Goal: Communication & Community: Answer question/provide support

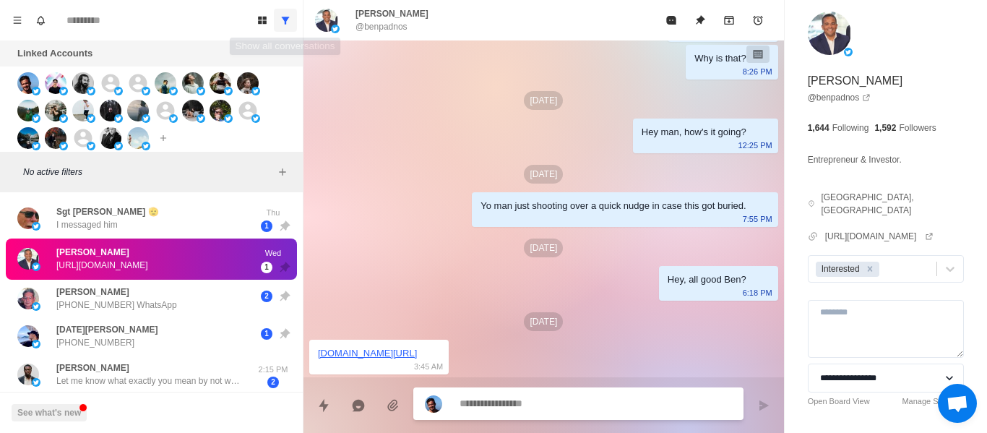
click at [279, 22] on button "Show all conversations" at bounding box center [285, 20] width 23 height 23
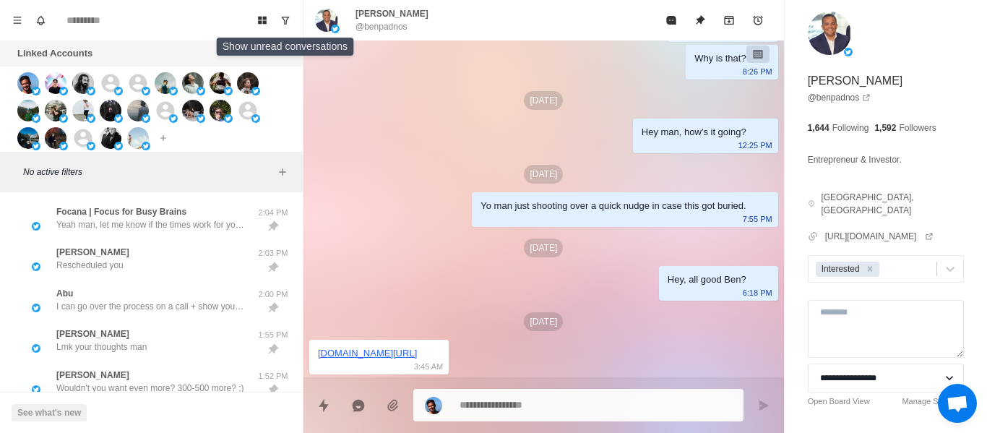
drag, startPoint x: 279, startPoint y: 22, endPoint x: 255, endPoint y: 161, distance: 141.5
click at [283, 19] on icon "Show unread conversations" at bounding box center [285, 20] width 10 height 10
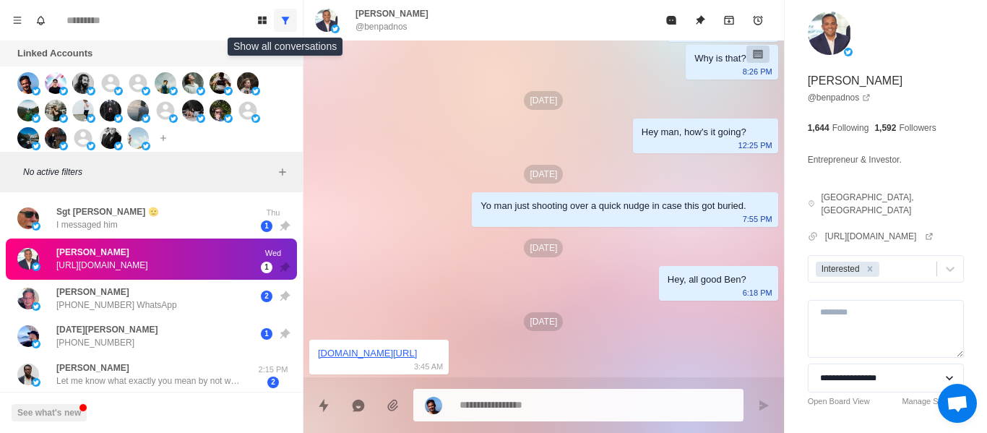
click at [287, 22] on icon "Show all conversations" at bounding box center [285, 20] width 10 height 10
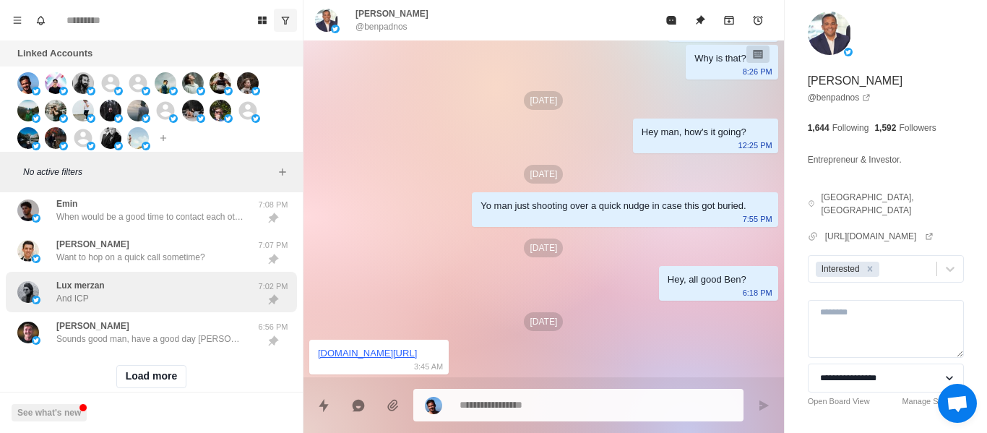
scroll to position [696, 0]
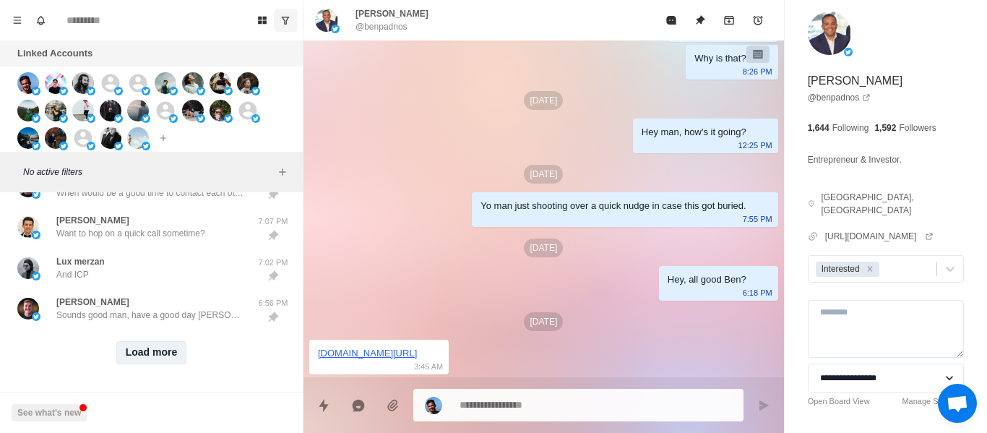
click at [155, 351] on div "Load more" at bounding box center [151, 353] width 291 height 46
click at [153, 346] on button "Load more" at bounding box center [151, 352] width 71 height 23
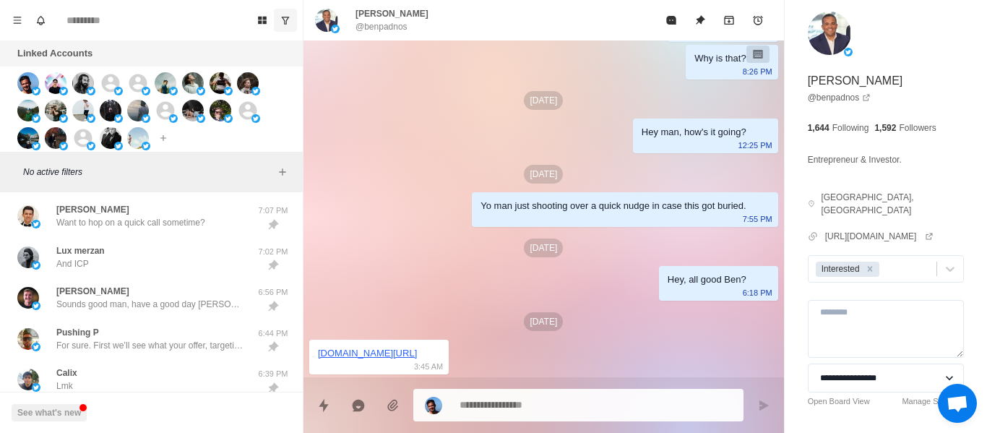
click at [282, 20] on icon "Show unread conversations" at bounding box center [285, 20] width 10 height 10
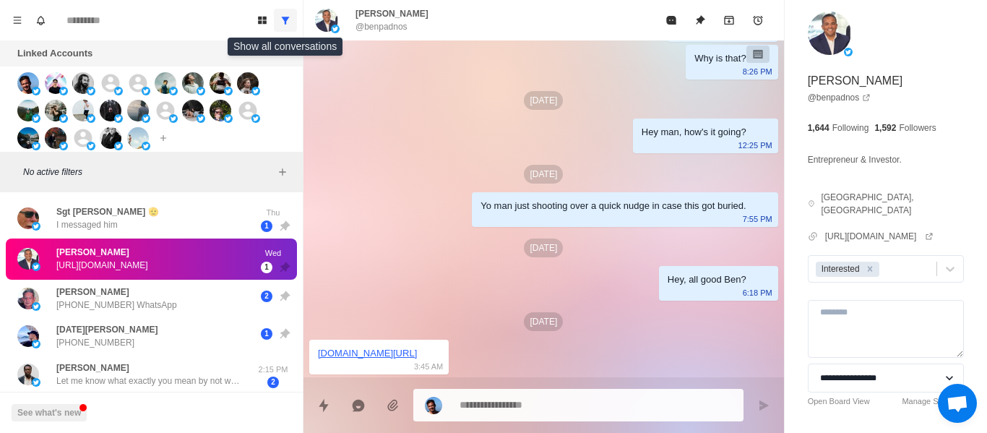
click at [282, 20] on icon "Show all conversations" at bounding box center [285, 20] width 10 height 10
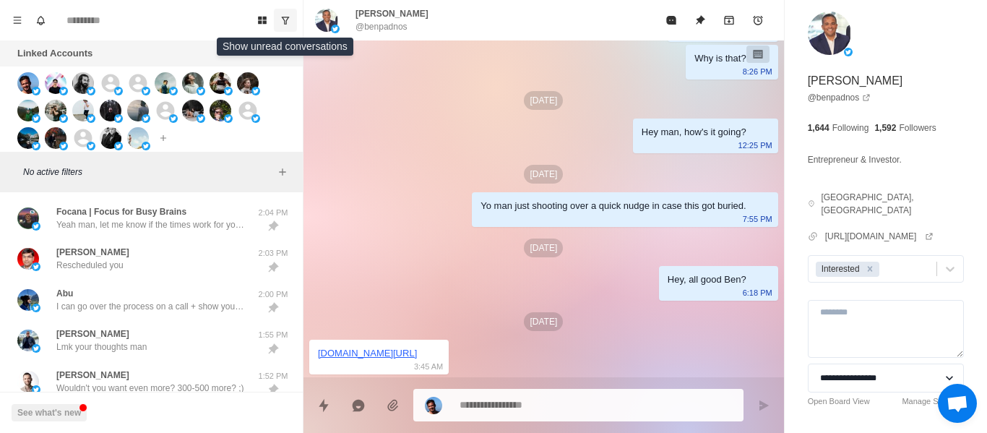
click at [282, 20] on icon "Show unread conversations" at bounding box center [285, 20] width 10 height 10
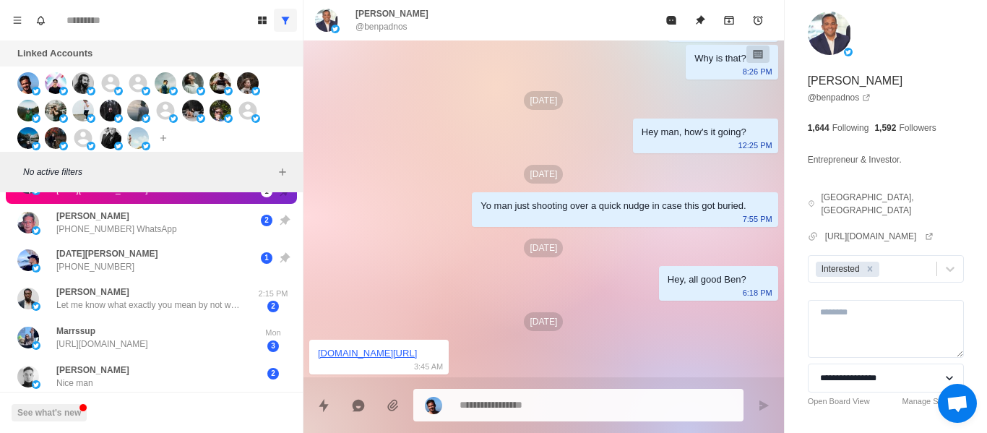
scroll to position [0, 0]
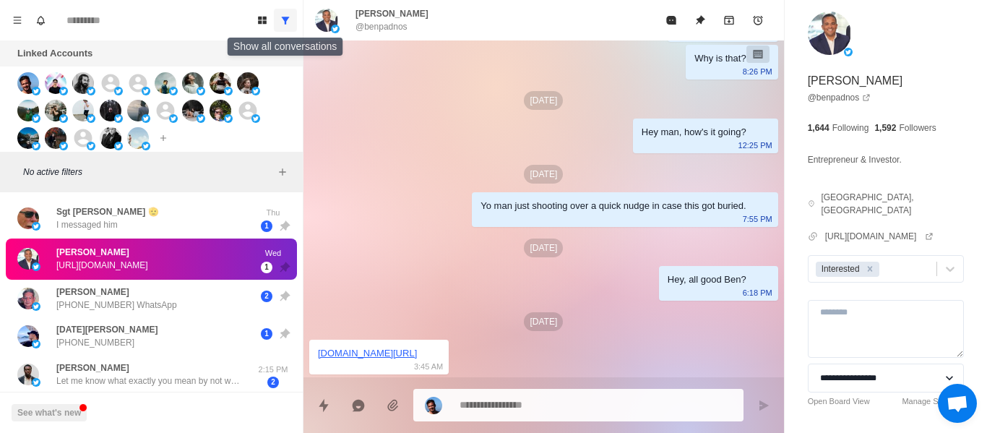
click at [283, 24] on icon "Show all conversations" at bounding box center [285, 20] width 10 height 10
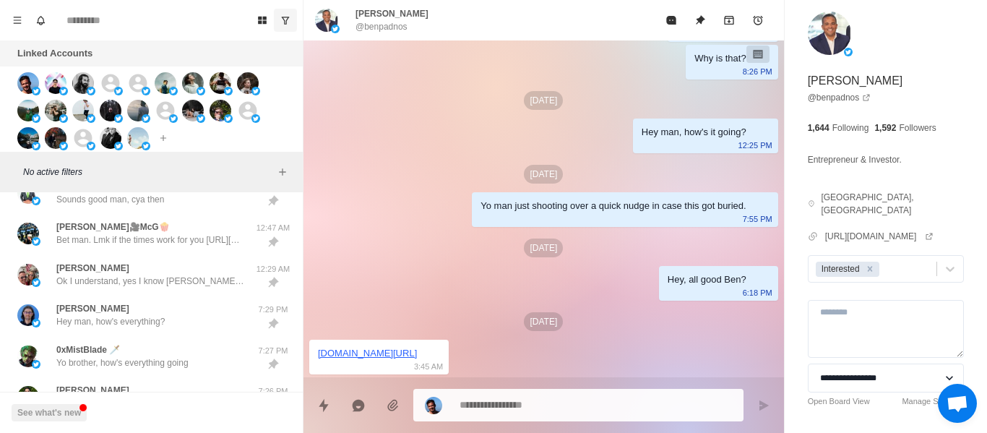
scroll to position [217, 0]
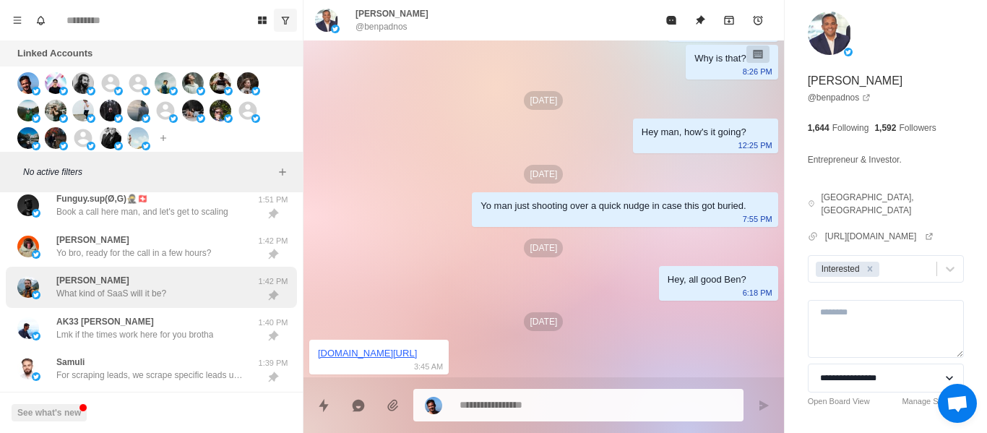
click at [113, 269] on div "[PERSON_NAME] What kind of SaaS will it be? 1:42 PM" at bounding box center [151, 287] width 291 height 41
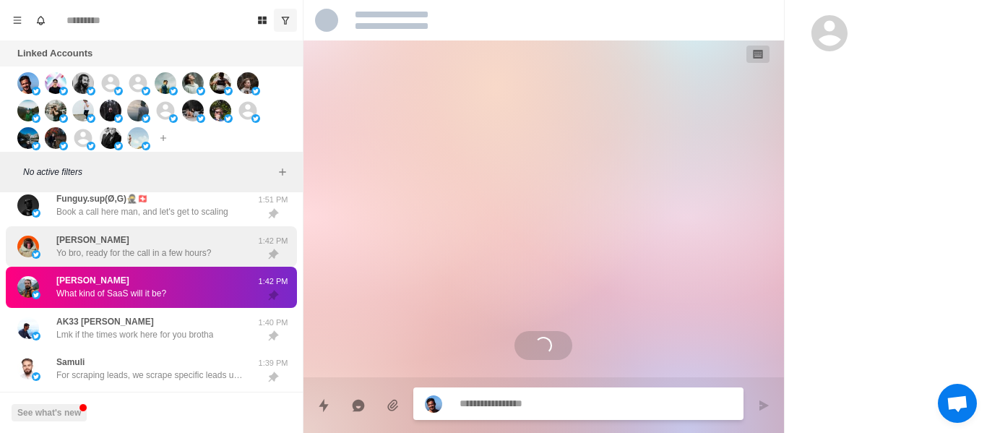
scroll to position [0, 0]
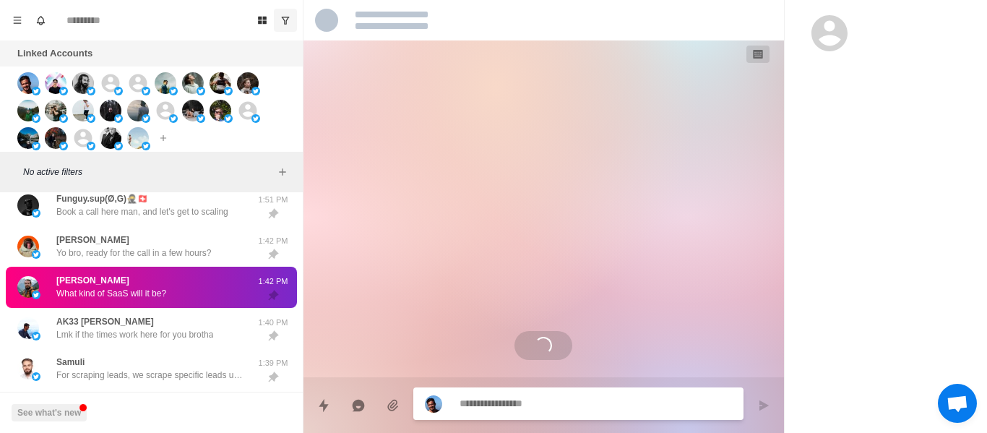
drag, startPoint x: 112, startPoint y: 257, endPoint x: 287, endPoint y: 256, distance: 174.9
click at [113, 256] on p "Yo bro, ready for the call in a few hours?" at bounding box center [133, 252] width 155 height 13
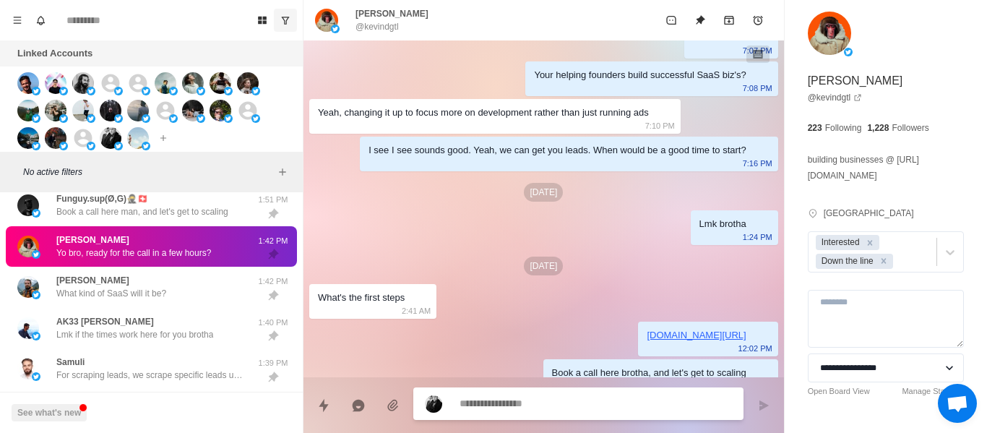
scroll to position [2333, 0]
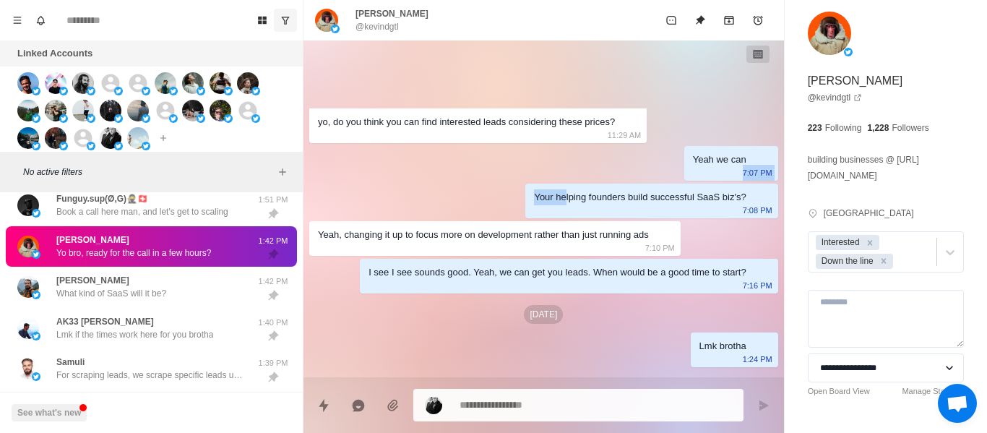
drag, startPoint x: 735, startPoint y: 187, endPoint x: 661, endPoint y: 192, distance: 74.6
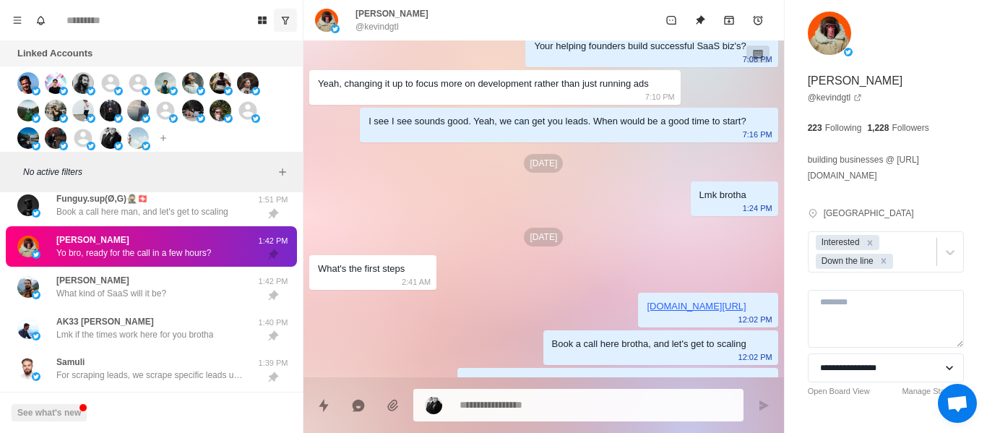
scroll to position [2550, 0]
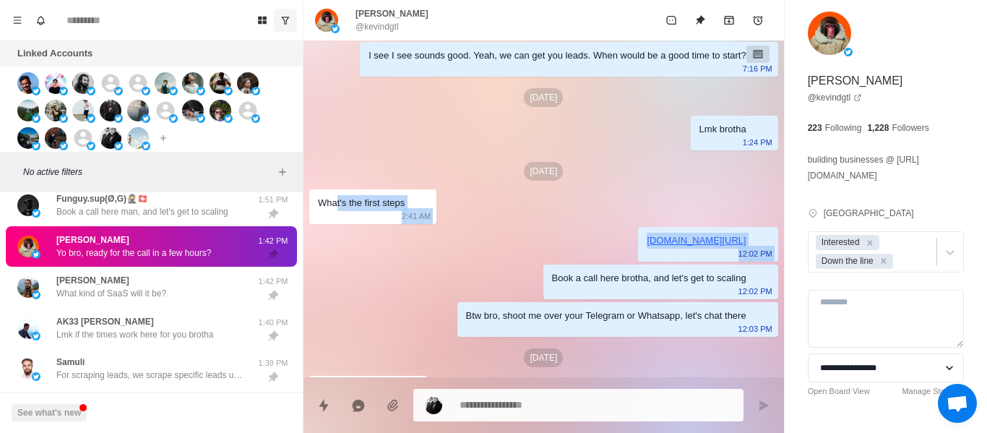
drag, startPoint x: 377, startPoint y: 275, endPoint x: 356, endPoint y: 223, distance: 56.4
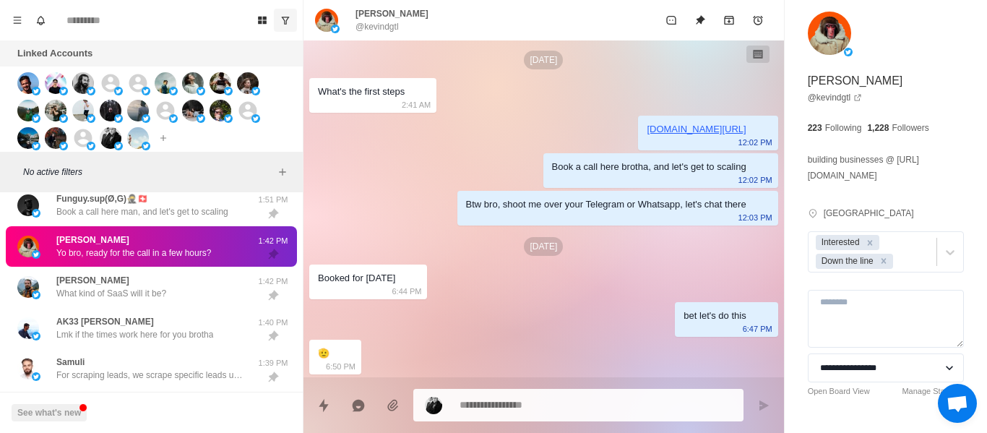
scroll to position [2767, 0]
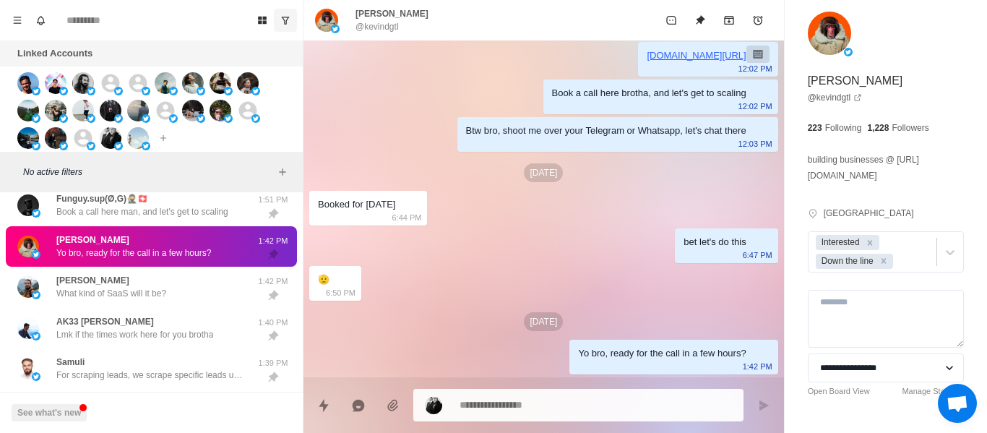
drag, startPoint x: 404, startPoint y: 220, endPoint x: 466, endPoint y: 222, distance: 62.2
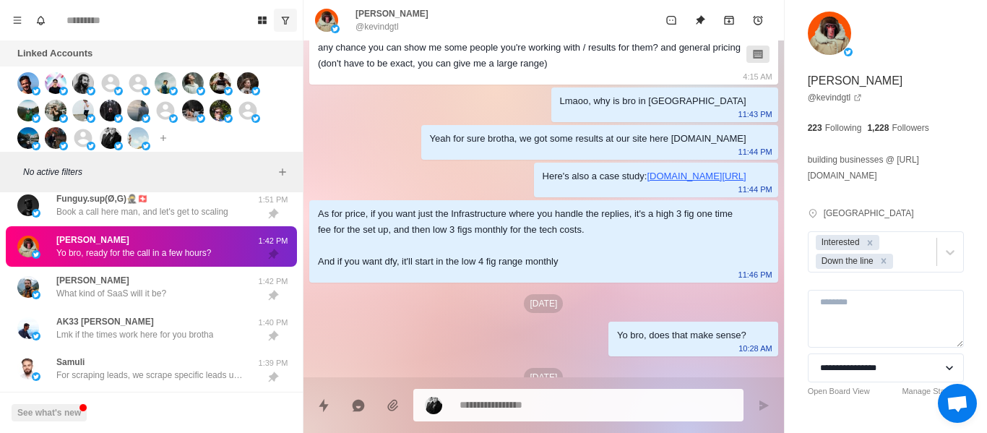
scroll to position [1590, 0]
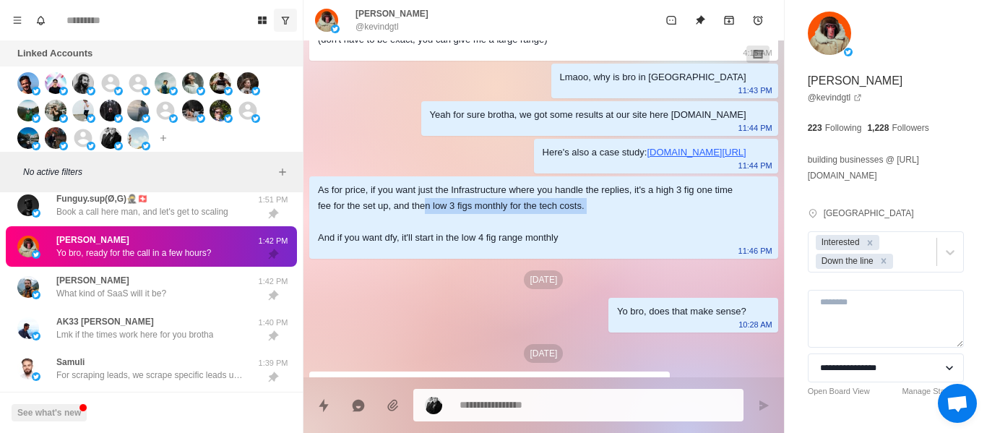
drag, startPoint x: 636, startPoint y: 252, endPoint x: 591, endPoint y: 247, distance: 45.0
click at [428, 230] on div "As for price, if you want just the Infrastructure where you handle the replies,…" at bounding box center [532, 214] width 429 height 64
drag, startPoint x: 602, startPoint y: 246, endPoint x: 499, endPoint y: 262, distance: 103.9
click at [601, 246] on div "As for price, if you want just the Infrastructure where you handle the replies,…" at bounding box center [532, 214] width 429 height 64
drag, startPoint x: 395, startPoint y: 266, endPoint x: 536, endPoint y: 214, distance: 150.9
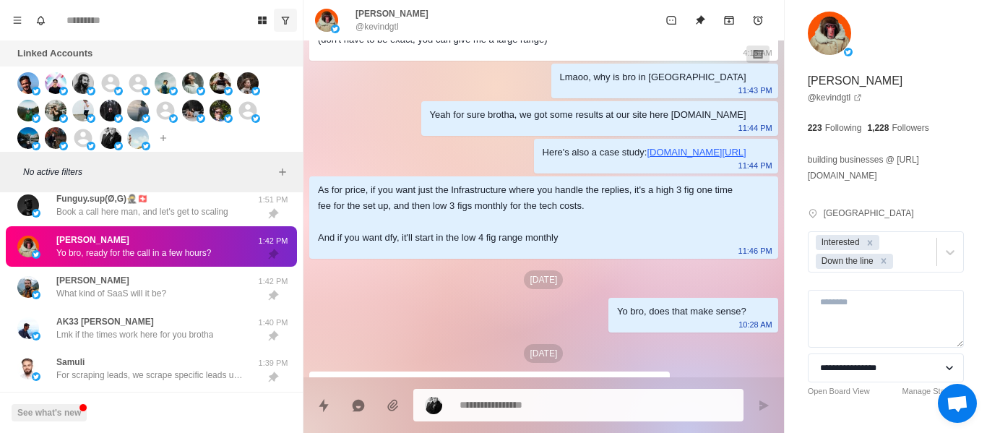
click at [397, 246] on div "As for price, if you want just the Infrastructure where you handle the replies,…" at bounding box center [532, 214] width 429 height 64
click at [473, 235] on div "As for price, if you want just the Infrastructure where you handle the replies,…" at bounding box center [532, 214] width 429 height 64
click at [531, 243] on div "As for price, if you want just the Infrastructure where you handle the replies,…" at bounding box center [532, 214] width 429 height 64
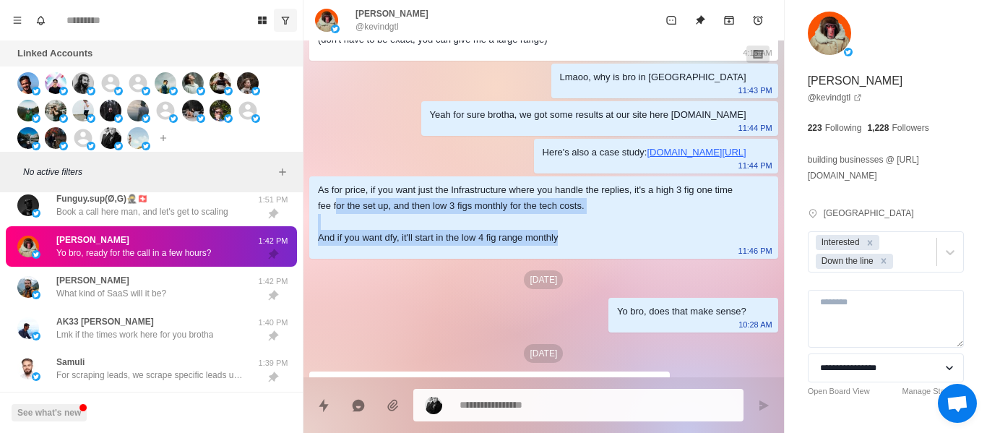
drag, startPoint x: 595, startPoint y: 273, endPoint x: 328, endPoint y: 233, distance: 269.8
click at [332, 236] on div "As for price, if you want just the Infrastructure where you handle the replies,…" at bounding box center [532, 214] width 429 height 64
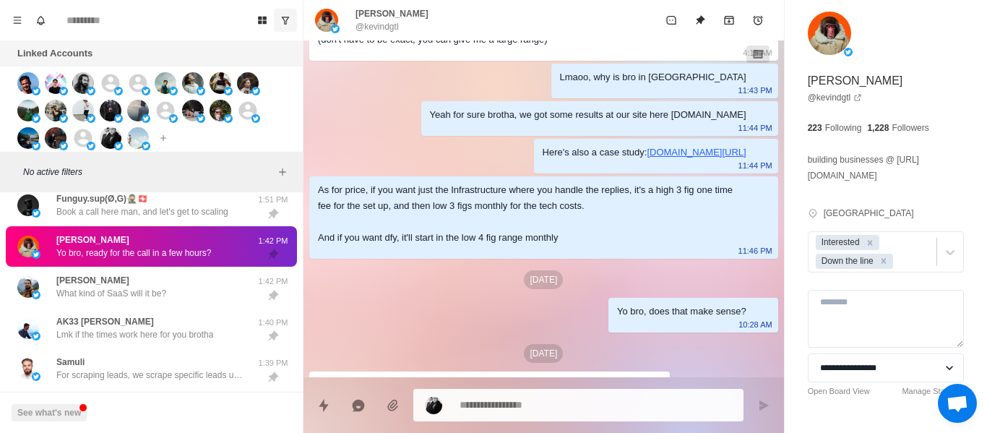
click at [327, 232] on div "As for price, if you want just the Infrastructure where you handle the replies,…" at bounding box center [532, 214] width 429 height 64
drag, startPoint x: 324, startPoint y: 225, endPoint x: 366, endPoint y: 186, distance: 56.8
click at [324, 224] on div "As for price, if you want just the Infrastructure where you handle the replies,…" at bounding box center [532, 214] width 429 height 64
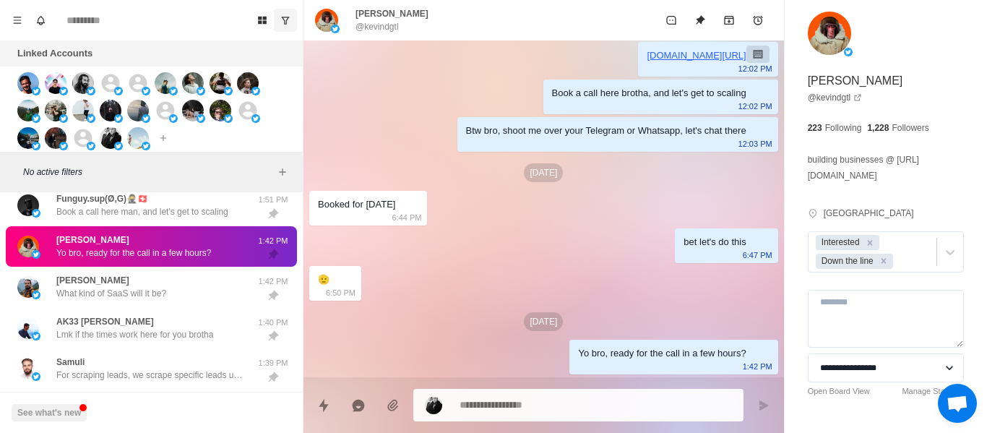
scroll to position [2767, 0]
click at [413, 192] on div "Booked for [DATE] 6:44 PM" at bounding box center [368, 208] width 118 height 35
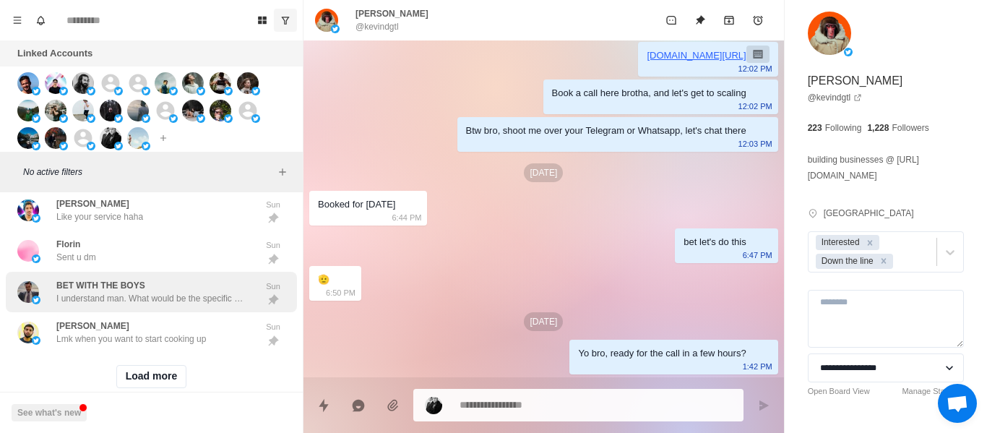
scroll to position [1513, 0]
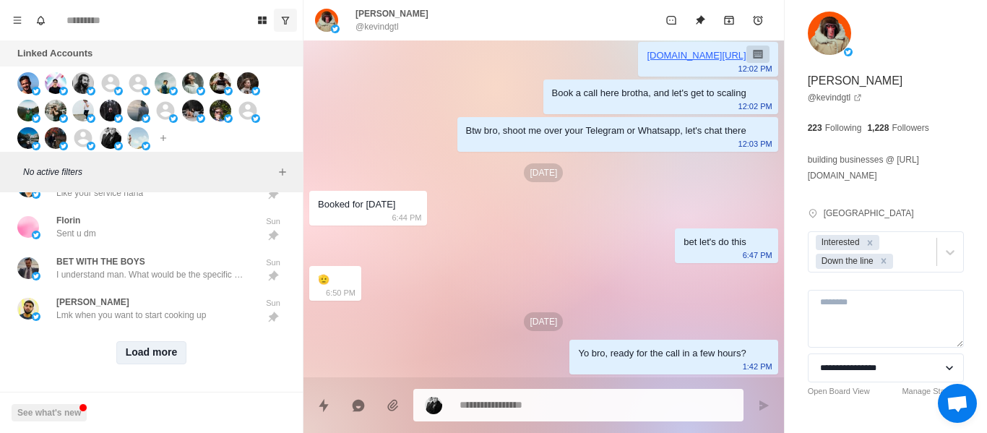
click at [165, 348] on button "Load more" at bounding box center [151, 352] width 71 height 23
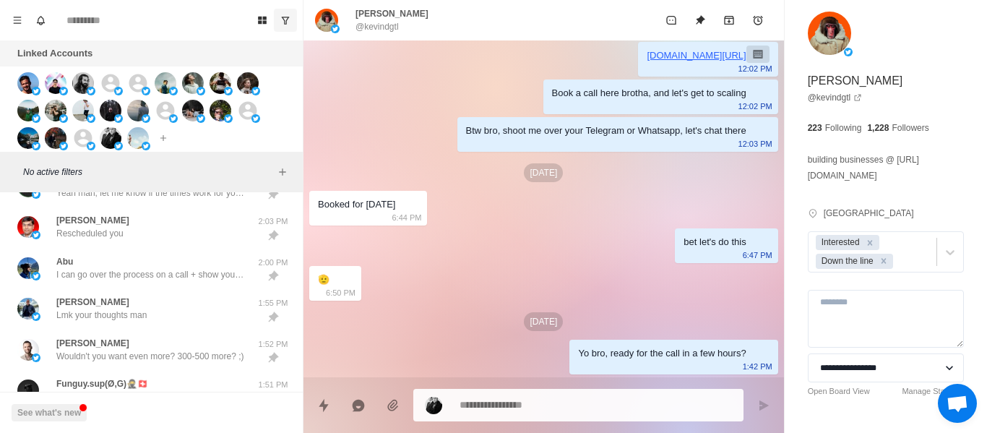
scroll to position [0, 0]
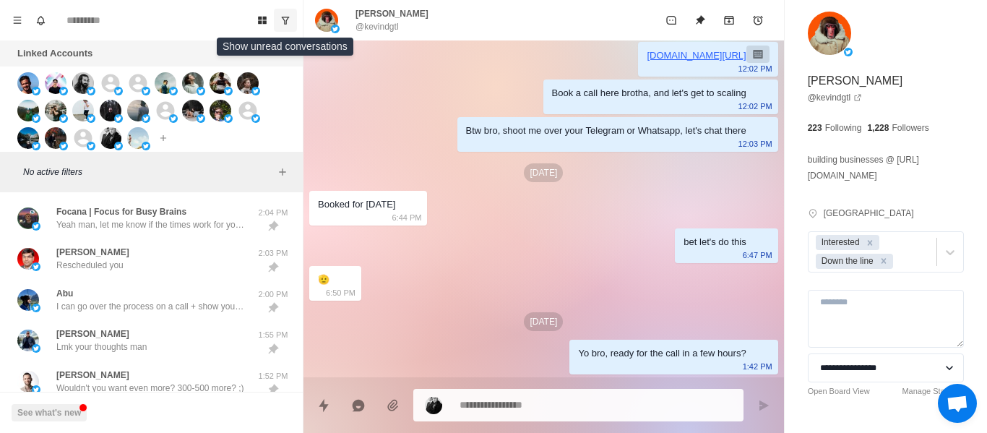
click at [283, 28] on button "Show unread conversations" at bounding box center [285, 20] width 23 height 23
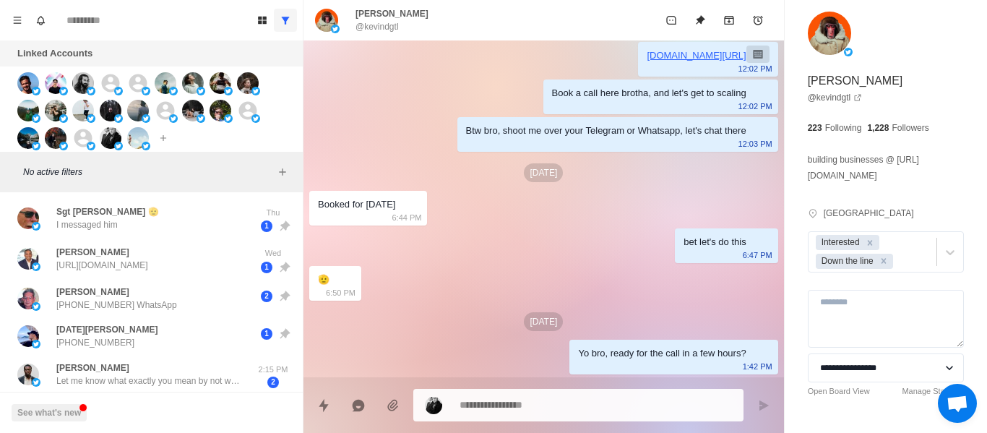
click at [296, 25] on button "Show all conversations" at bounding box center [285, 20] width 23 height 23
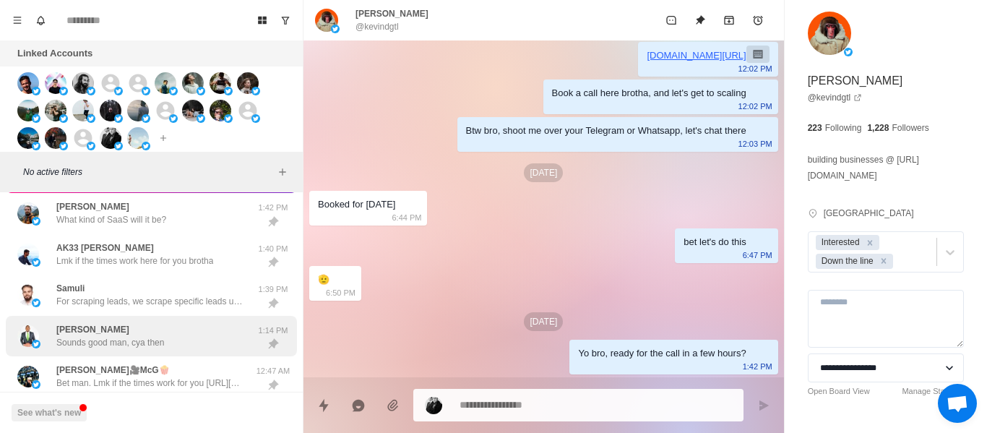
scroll to position [361, 0]
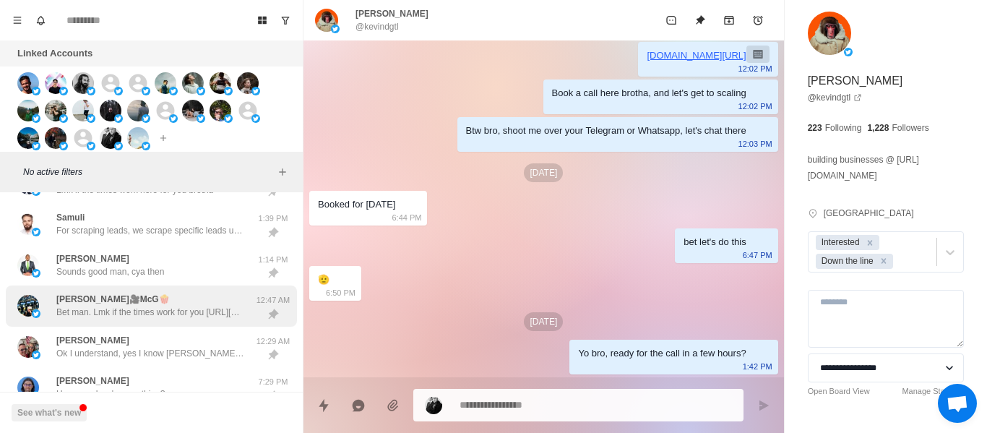
click at [116, 293] on p "[PERSON_NAME]🎥McG🍿" at bounding box center [112, 299] width 113 height 13
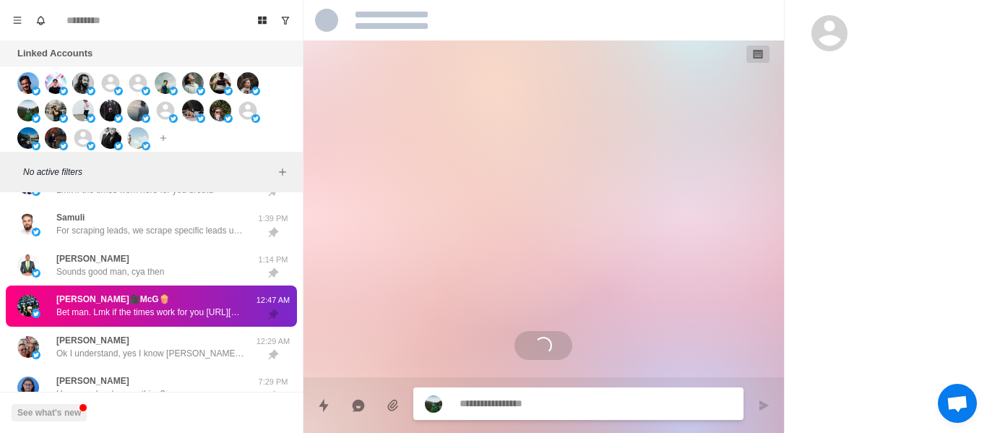
scroll to position [554, 0]
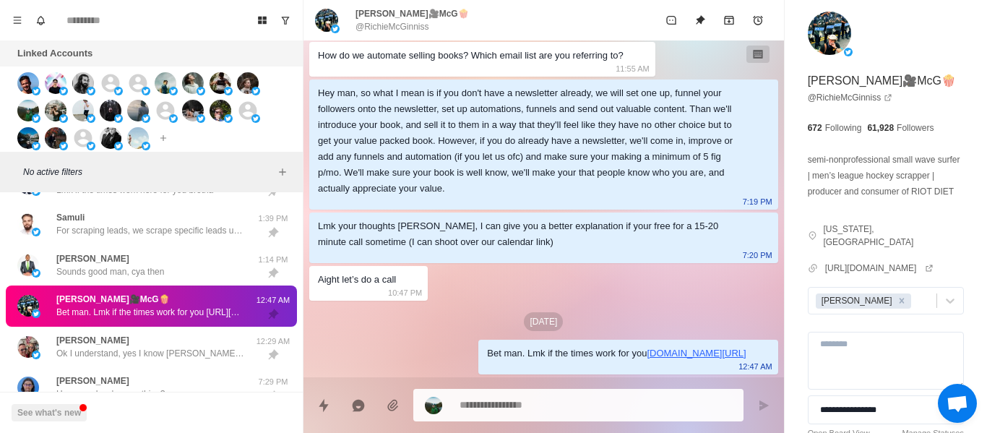
drag, startPoint x: 471, startPoint y: 291, endPoint x: 606, endPoint y: 279, distance: 135.0
drag, startPoint x: 462, startPoint y: 330, endPoint x: 449, endPoint y: 353, distance: 26.5
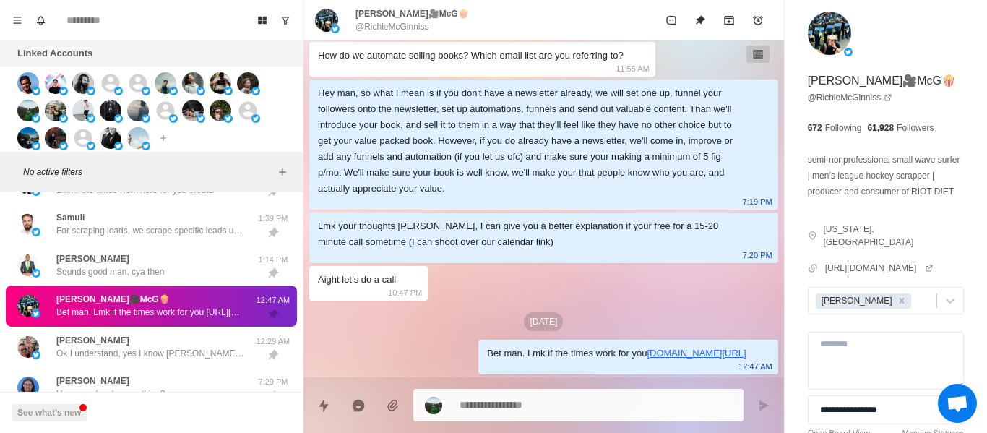
click at [478, 354] on div "Bet man. Lmk if the times work for you [DOMAIN_NAME][URL] 12:47 AM" at bounding box center [627, 357] width 299 height 35
click at [492, 345] on div "Bet man. Lmk if the times work for you [DOMAIN_NAME][URL] 12:47 AM" at bounding box center [627, 357] width 299 height 35
drag, startPoint x: 458, startPoint y: 359, endPoint x: 624, endPoint y: 351, distance: 165.7
click at [487, 360] on div "Bet man. Lmk if the times work for you [DOMAIN_NAME][URL]" at bounding box center [616, 353] width 259 height 16
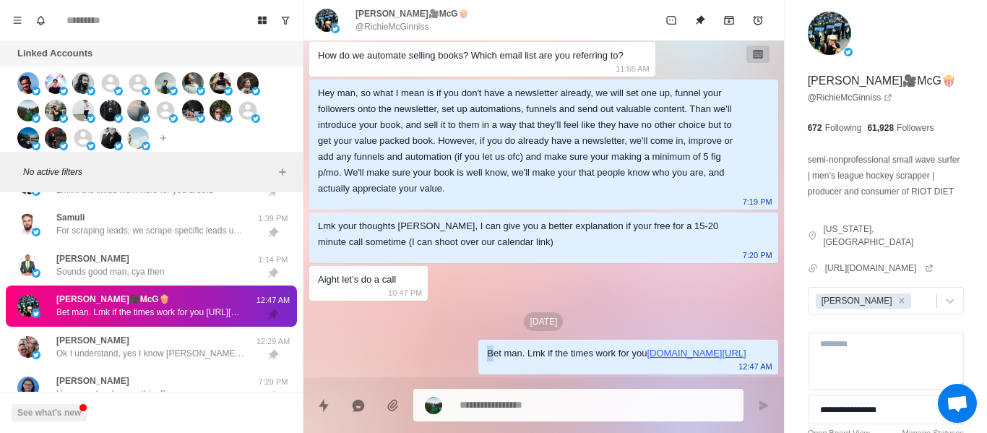
click at [403, 33] on p "@RichieMcGinniss" at bounding box center [393, 26] width 74 height 13
click at [404, 33] on p "@RichieMcGinniss" at bounding box center [393, 26] width 74 height 13
copy div "@RichieMcGinniss"
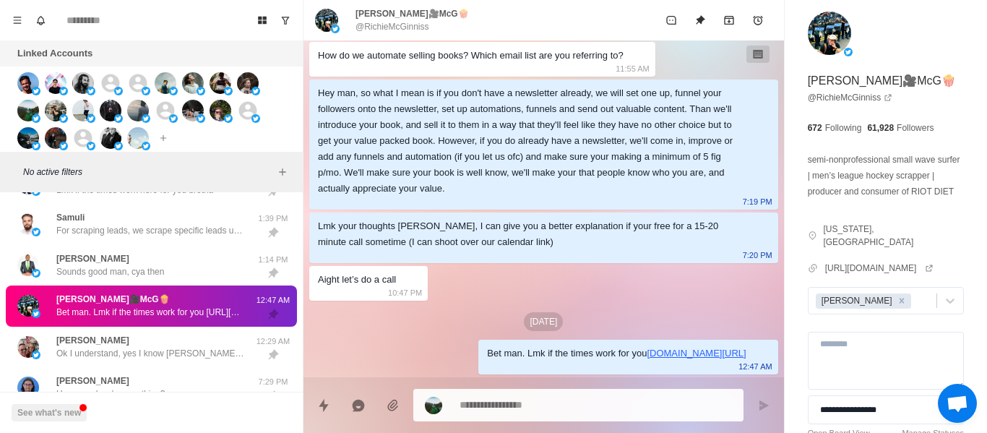
click at [531, 190] on div "Hey man, so what I mean is if you don't have a newsletter already, we will set …" at bounding box center [532, 140] width 429 height 111
type textarea "*"
